Goal: Transaction & Acquisition: Purchase product/service

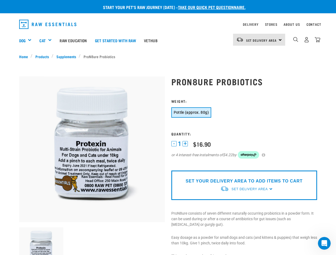
click at [27, 40] on div "Dog" at bounding box center [27, 40] width 16 height 21
click at [48, 40] on div "Cat" at bounding box center [47, 40] width 16 height 21
click at [259, 40] on span "Set Delivery Area" at bounding box center [261, 40] width 31 height 2
click at [296, 40] on img "dropdown navigation" at bounding box center [295, 39] width 5 height 5
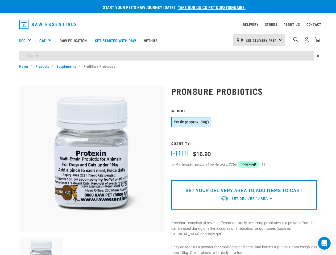
click at [41, 242] on img at bounding box center [41, 259] width 44 height 44
click at [191, 113] on h3 "Weight:" at bounding box center [244, 111] width 146 height 4
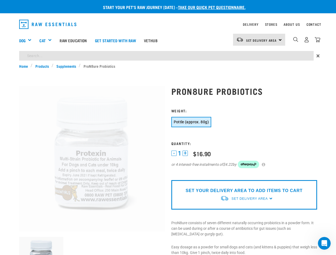
click at [174, 144] on h3 "Quantity:" at bounding box center [244, 144] width 146 height 4
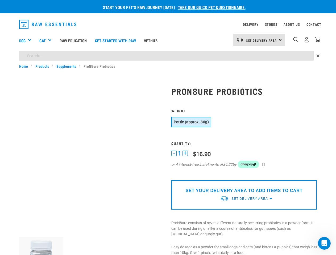
click at [185, 144] on h3 "Quantity:" at bounding box center [244, 144] width 146 height 4
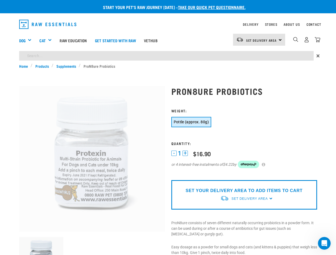
click at [266, 155] on div "1 - 1 + 0 100 $16.90 or 4 interest-free instalments of $4.22 by" at bounding box center [244, 162] width 146 height 25
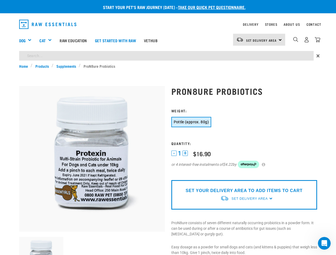
click at [244, 189] on p "SET YOUR DELIVERY AREA TO ADD ITEMS TO CART" at bounding box center [244, 191] width 117 height 6
